Goal: Task Accomplishment & Management: Manage account settings

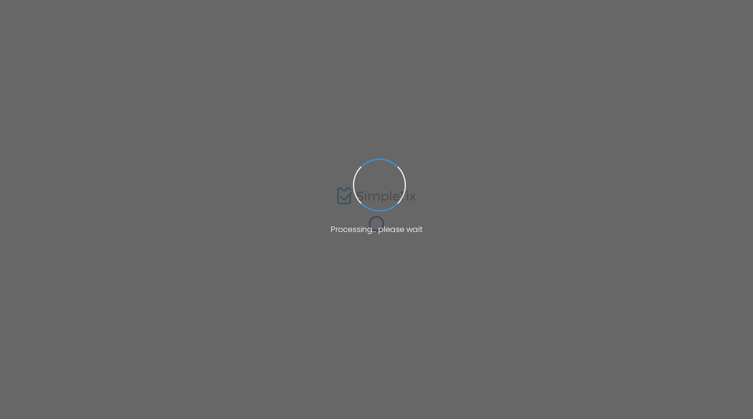
type input "VIP TICKETS Space Coast Card Show [DATE] -[DATE]"
type textarea "Space Coast Card ShowLocated just outside of Port Canaveral at the Radisson Res…"
type input "7.000 %"
type input "Buy Tickets"
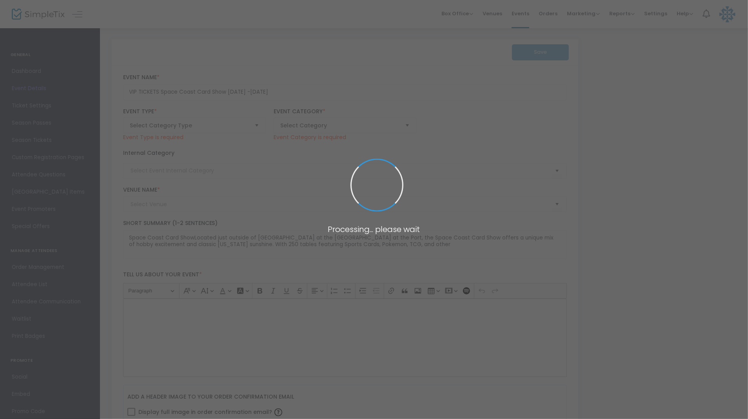
type input "Radisson Resort at the Port"
